Goal: Find specific page/section: Find specific page/section

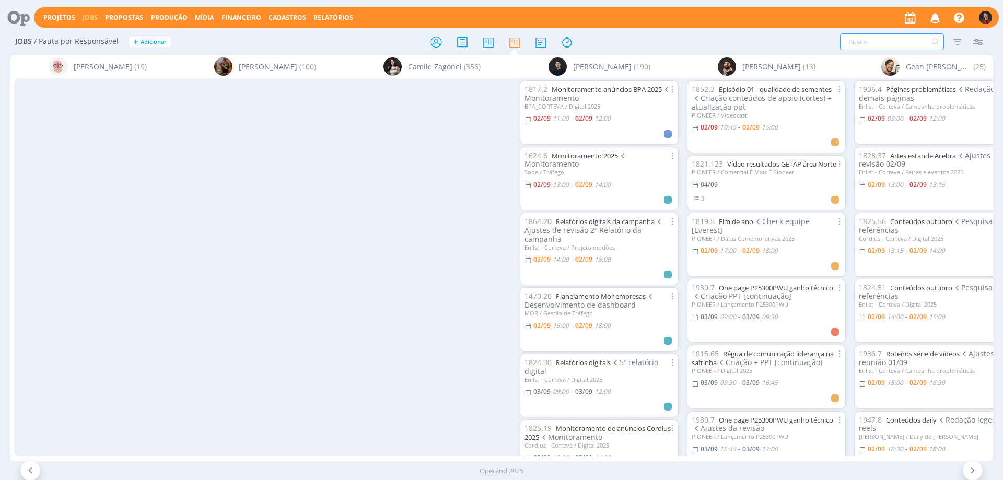
click at [853, 46] on input "text" at bounding box center [892, 41] width 104 height 17
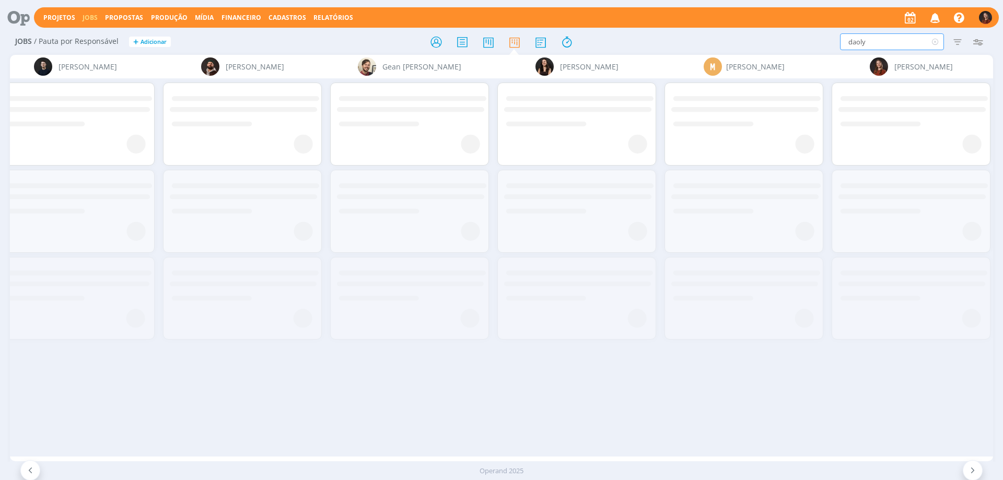
click at [857, 41] on input "daoly" at bounding box center [892, 41] width 104 height 17
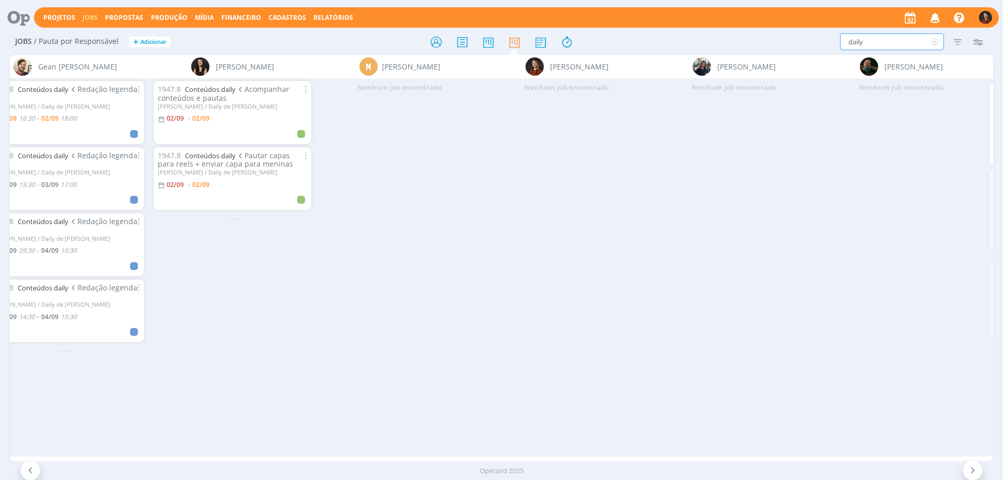
scroll to position [0, 869]
type input "daily"
click at [218, 89] on link "Conteúdos daily" at bounding box center [209, 89] width 51 height 9
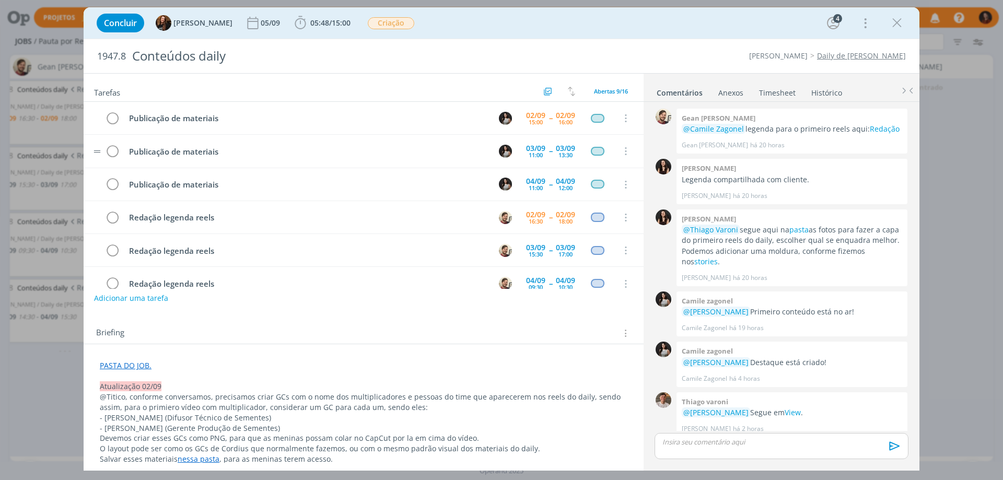
scroll to position [119, 0]
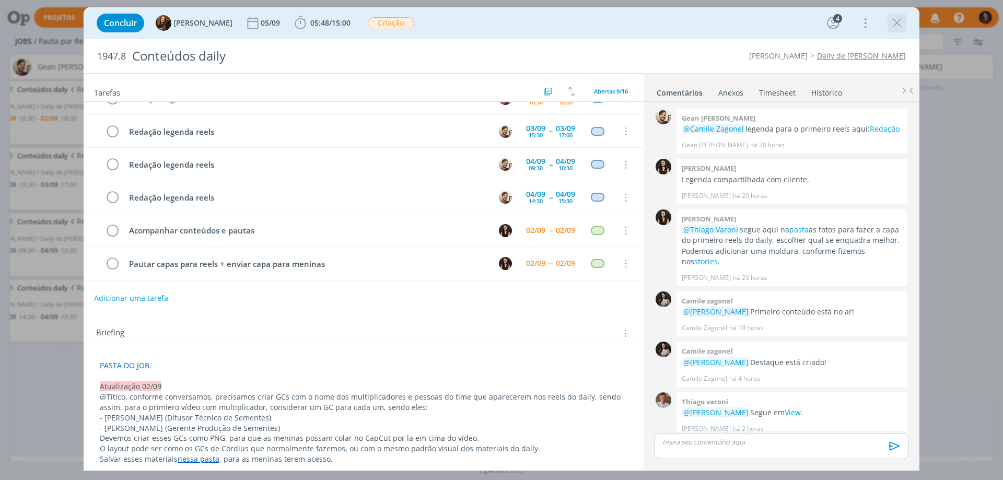
click at [902, 21] on icon "dialog" at bounding box center [897, 23] width 16 height 16
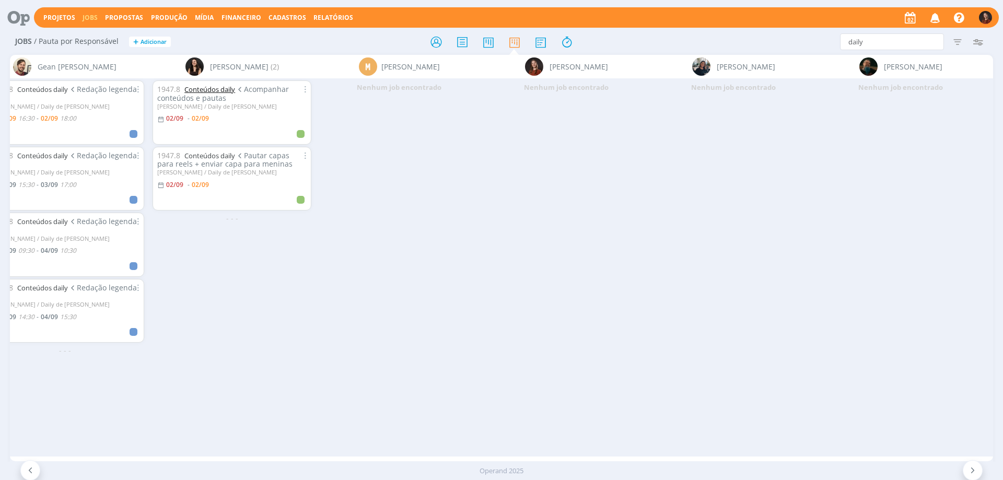
click at [212, 90] on link "Conteúdos daily" at bounding box center [209, 89] width 51 height 9
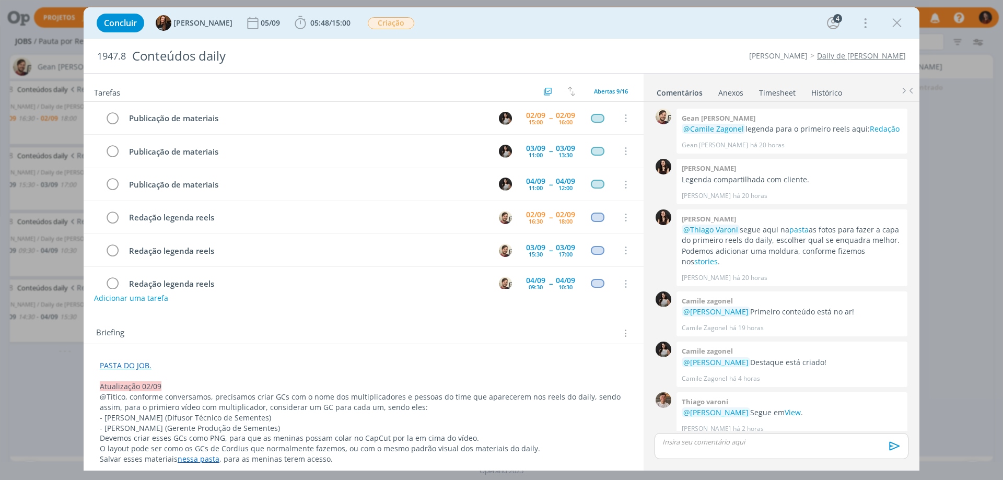
scroll to position [119, 0]
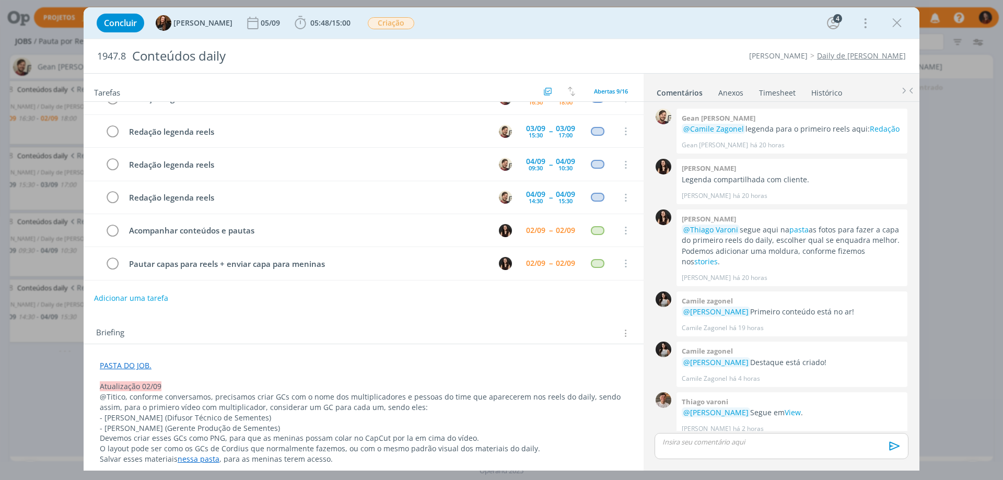
click at [873, 54] on link "Daily de [PERSON_NAME]" at bounding box center [861, 56] width 89 height 10
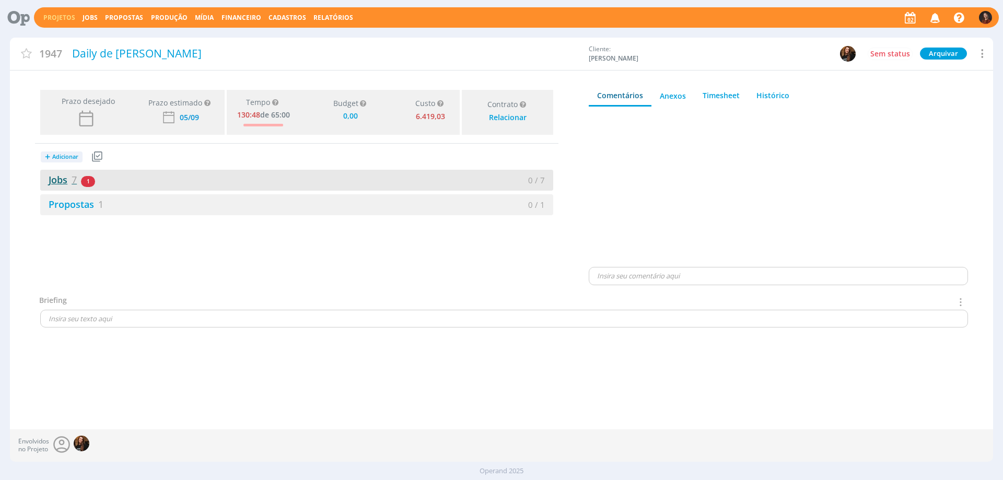
type input "0,00"
click at [63, 182] on link "Jobs 7" at bounding box center [58, 179] width 37 height 13
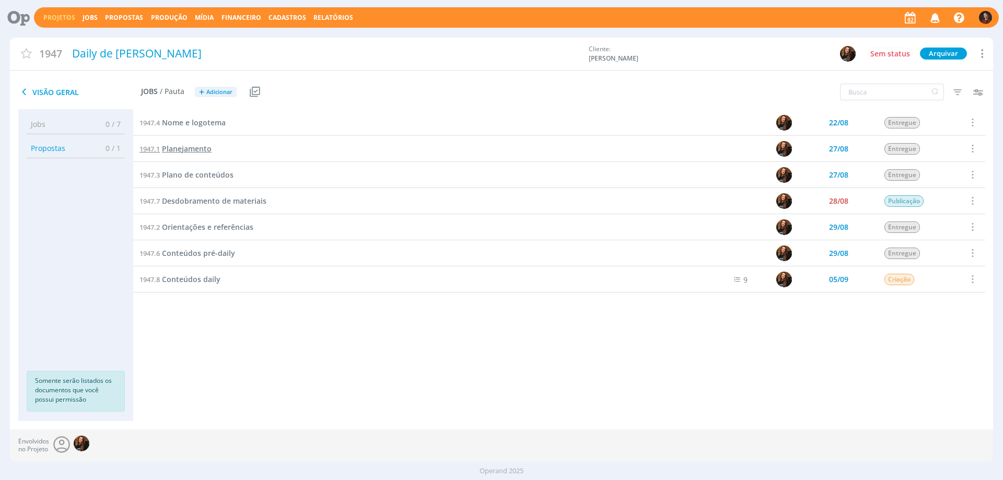
click at [193, 144] on span "Planejamento" at bounding box center [187, 149] width 50 height 10
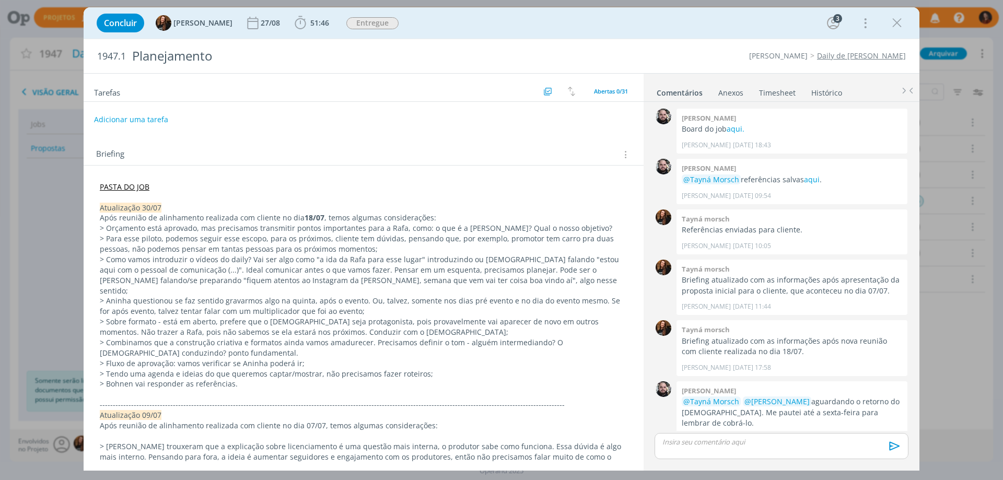
scroll to position [102, 0]
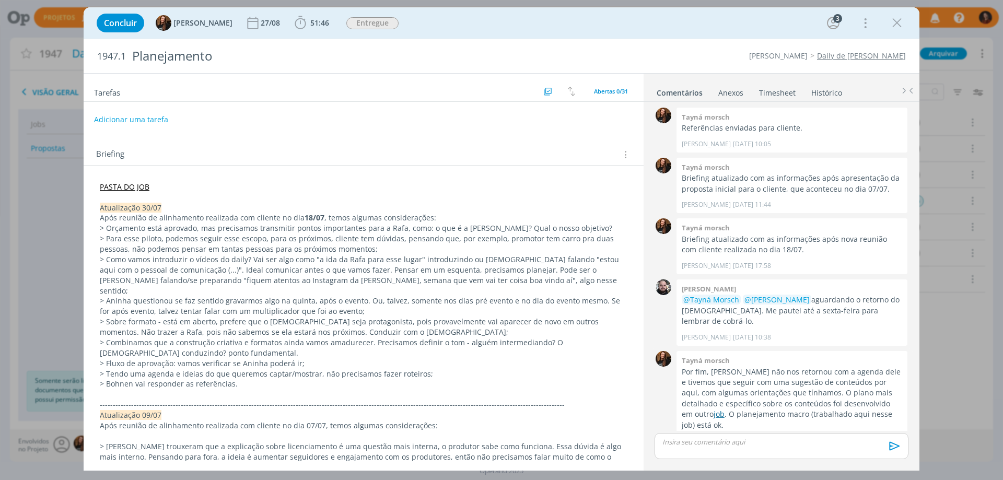
click at [725, 409] on link "job" at bounding box center [719, 414] width 11 height 10
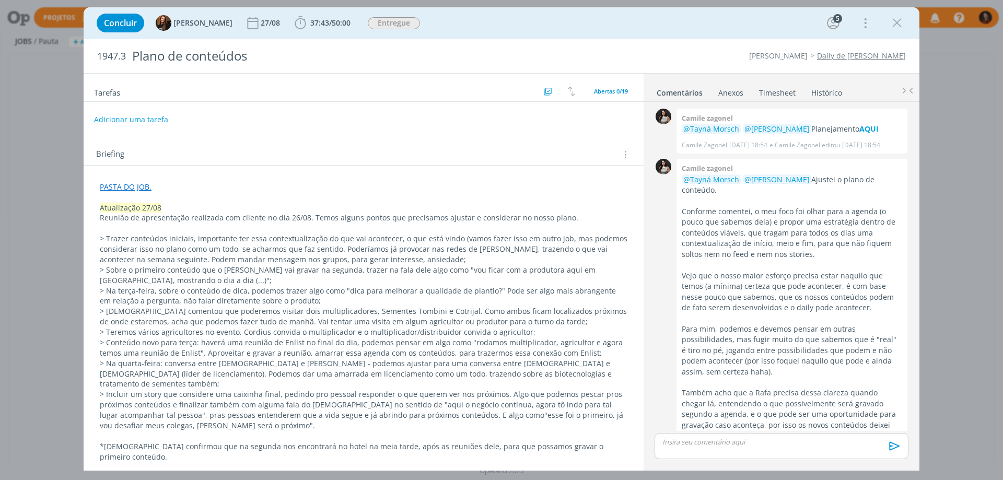
scroll to position [854, 0]
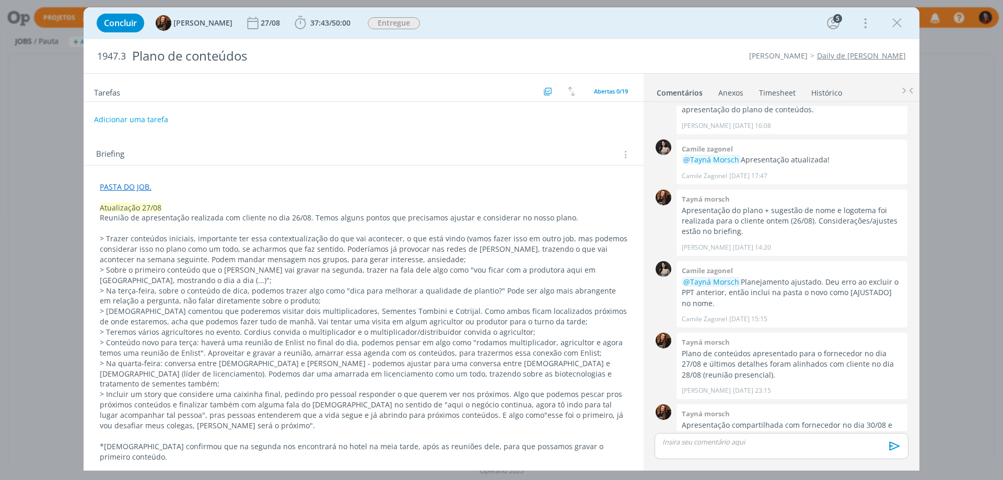
click at [121, 188] on link "PASTA DO JOB." at bounding box center [126, 187] width 52 height 10
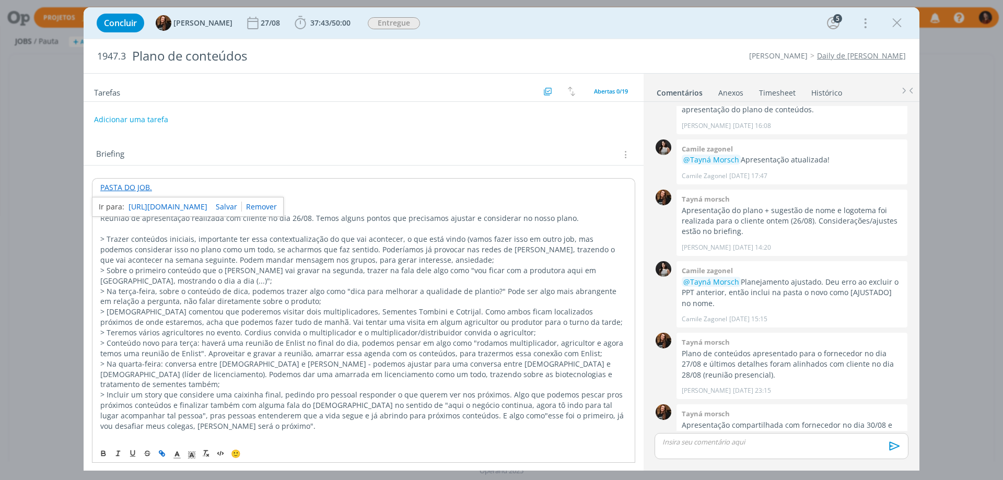
click at [134, 209] on link "https://sobeae.sharepoint.com/:f:/s/SOBEAE/EiZnGkz3H49DsX23m2UIM4sByrcysvxiWs4L…" at bounding box center [168, 207] width 79 height 14
